Goal: Transaction & Acquisition: Purchase product/service

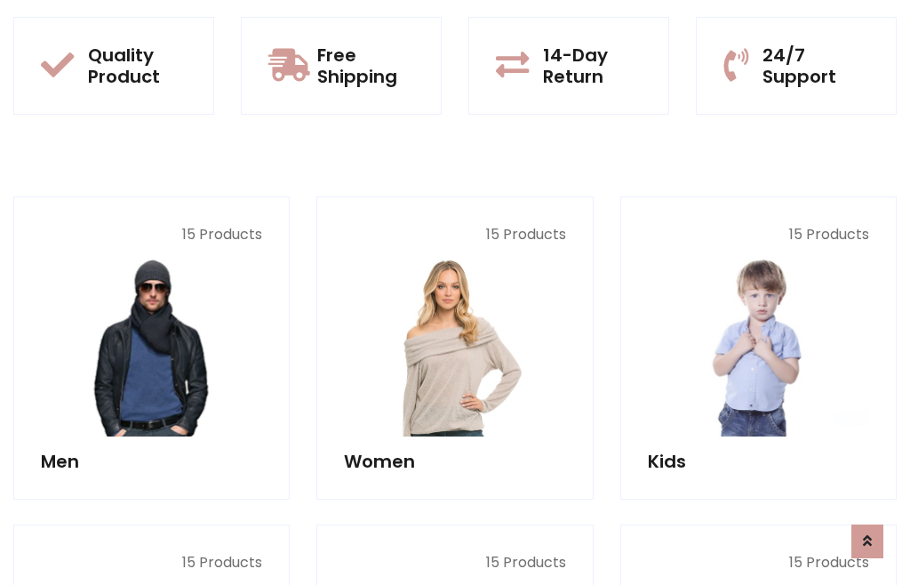
scroll to position [1447, 0]
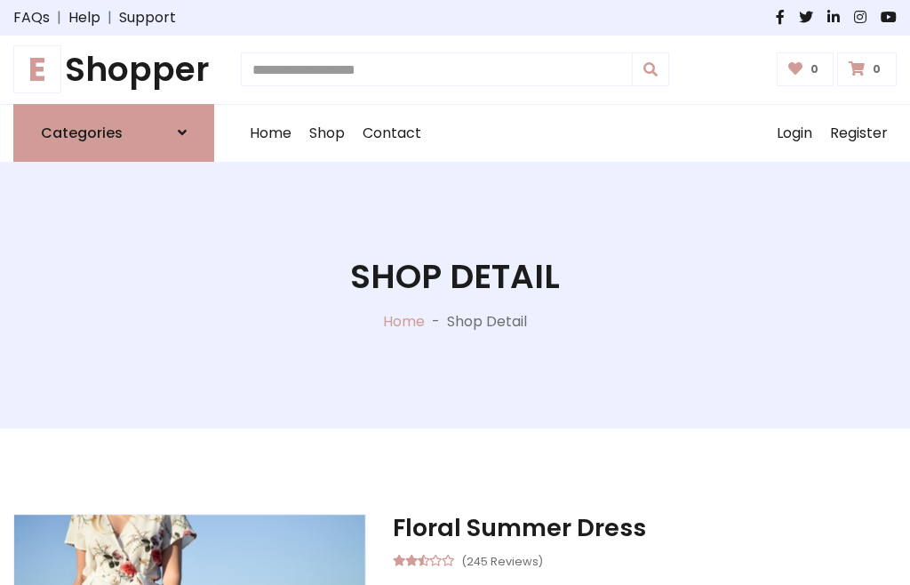
click at [114, 69] on h1 "E Shopper" at bounding box center [113, 70] width 201 height 40
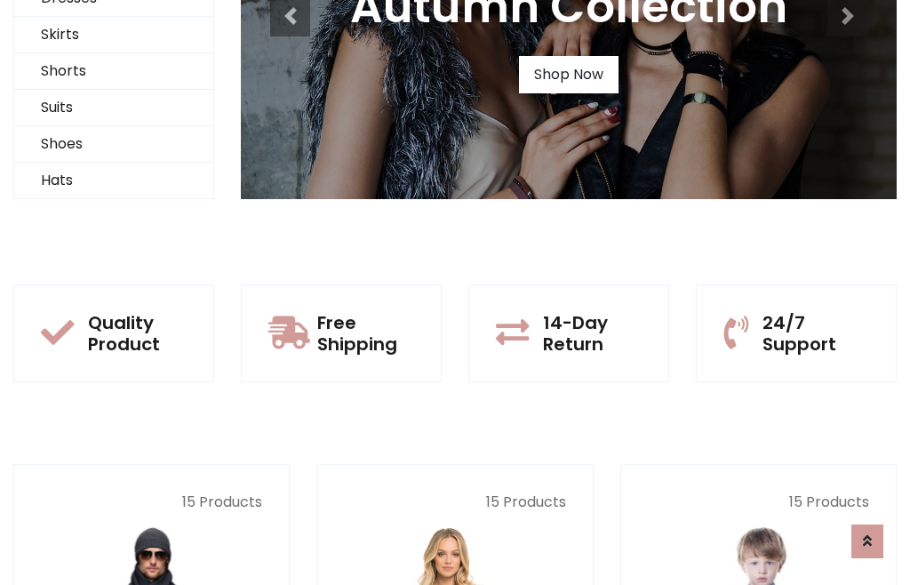
scroll to position [171, 0]
